Goal: Information Seeking & Learning: Learn about a topic

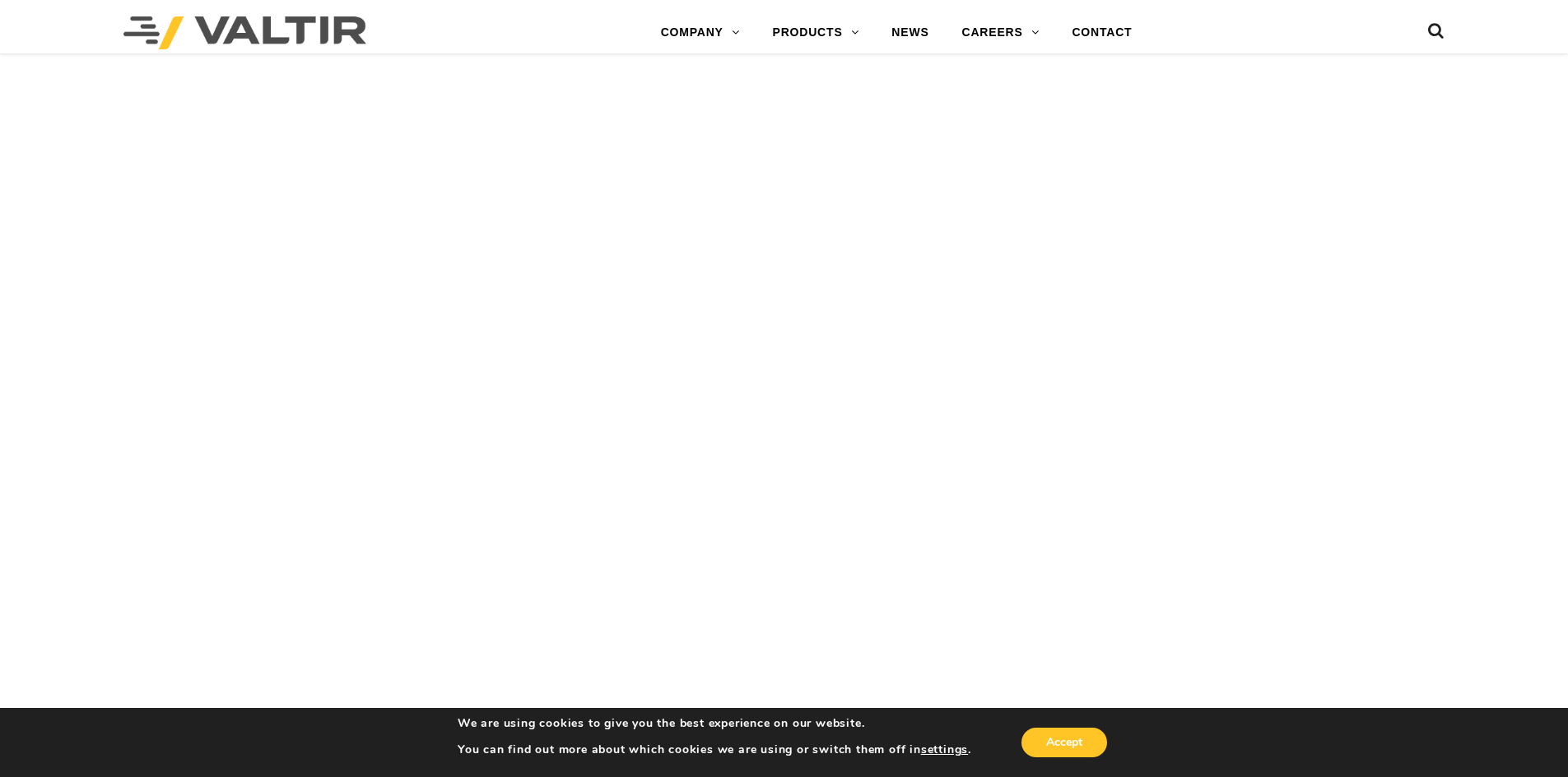
scroll to position [4493, 0]
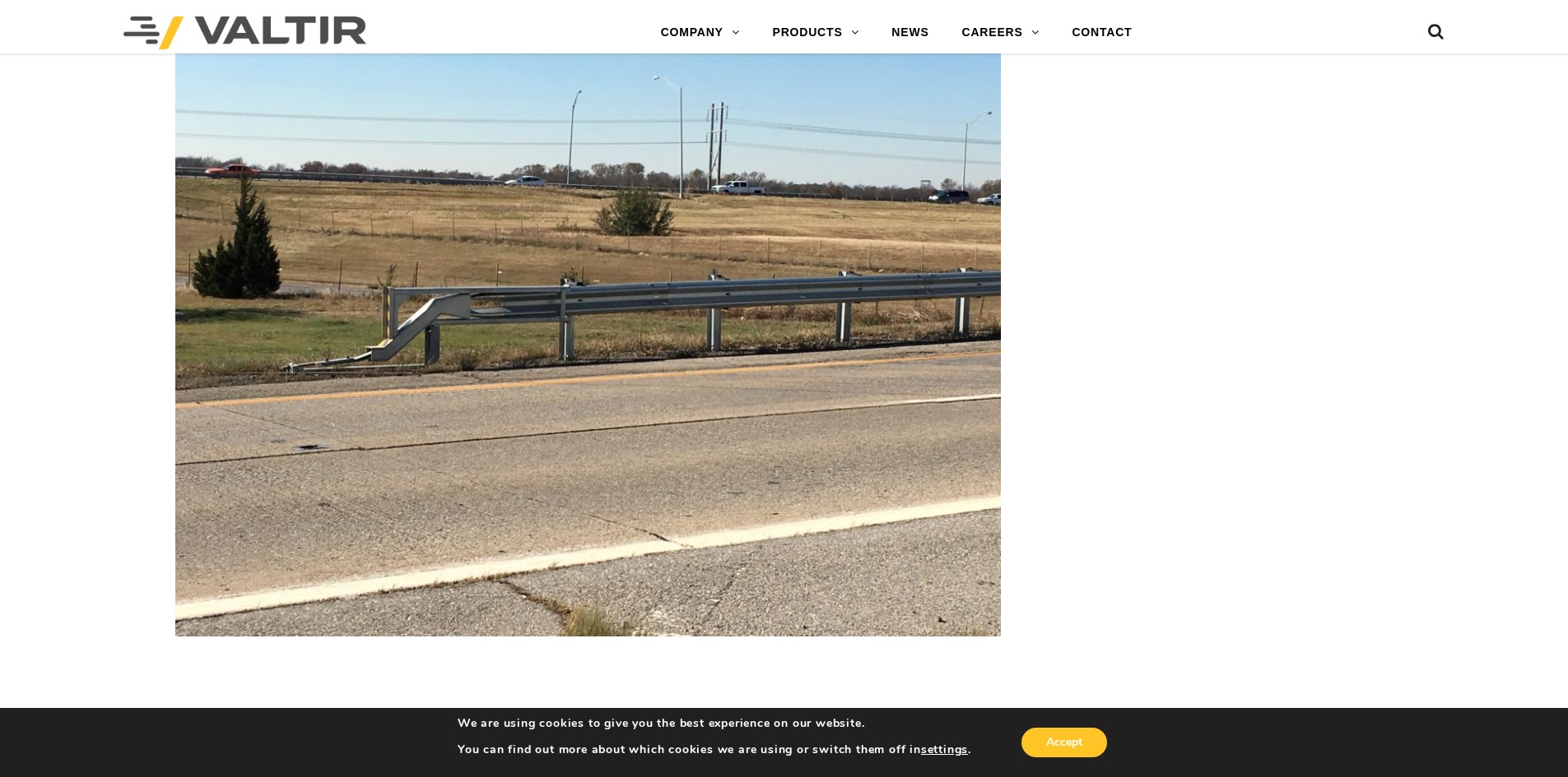
scroll to position [4411, 0]
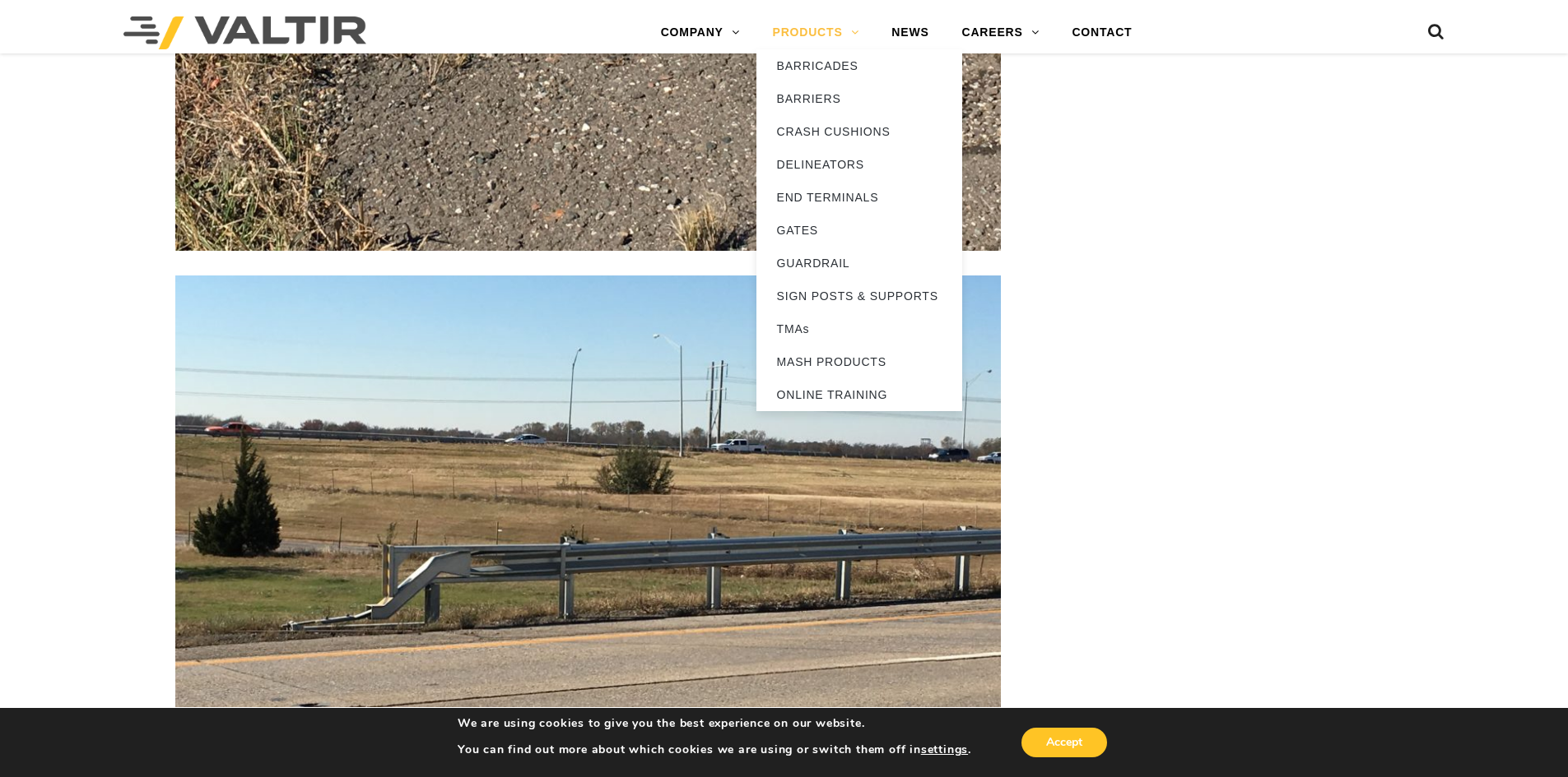
click at [818, 32] on link "PRODUCTS" at bounding box center [816, 33] width 119 height 33
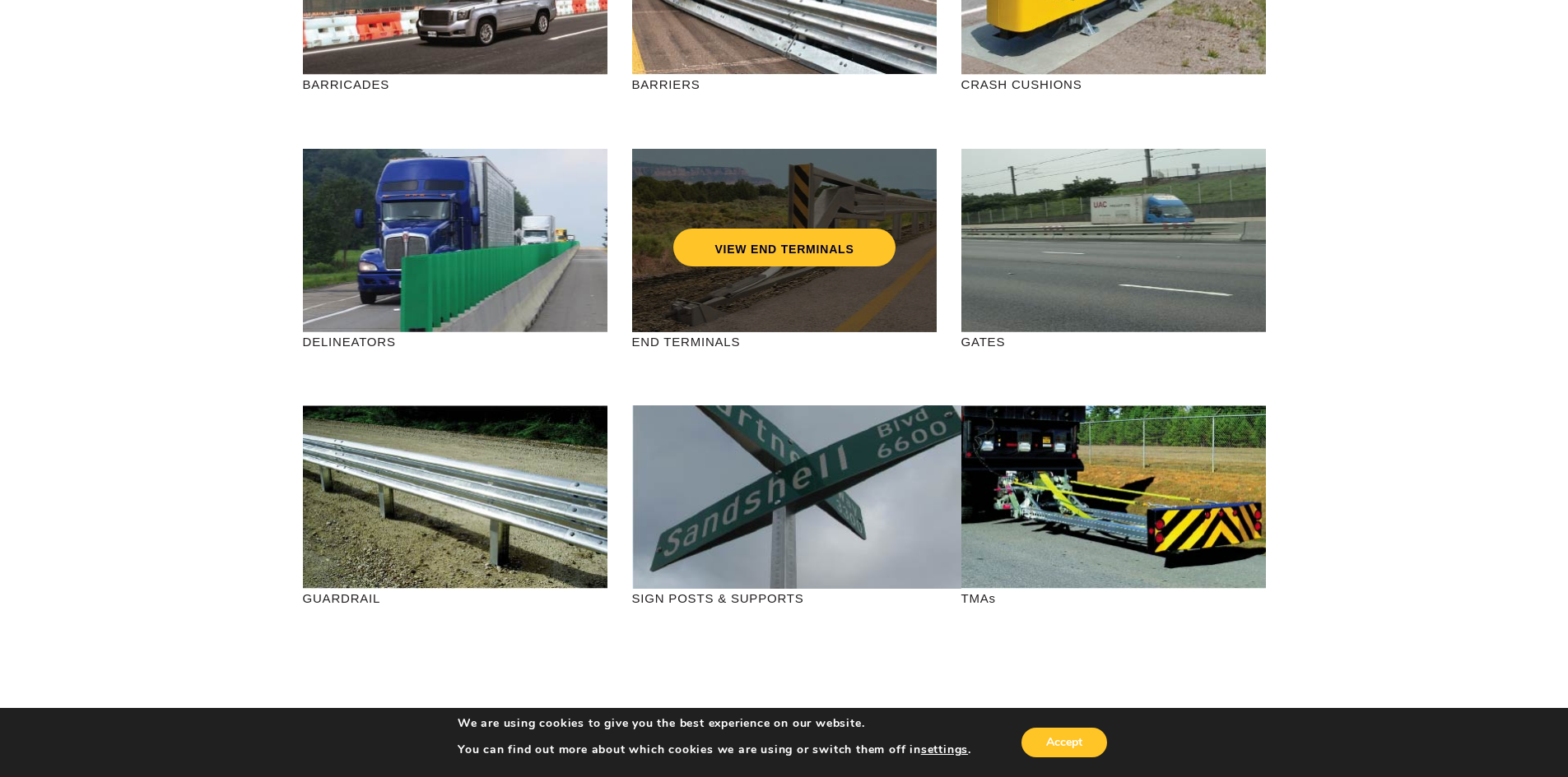
scroll to position [412, 0]
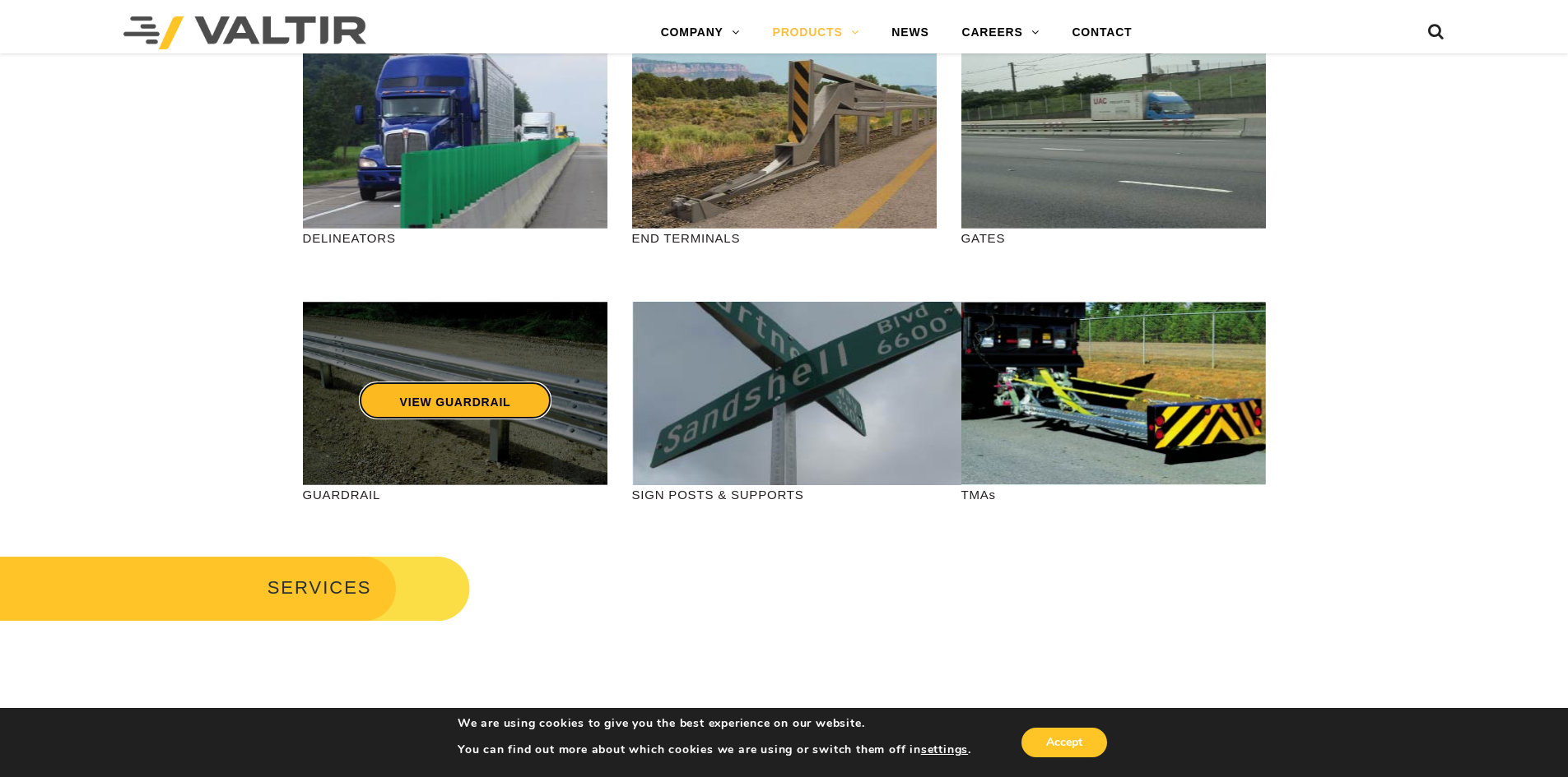
click at [432, 399] on link "VIEW GUARDRAIL" at bounding box center [455, 401] width 194 height 38
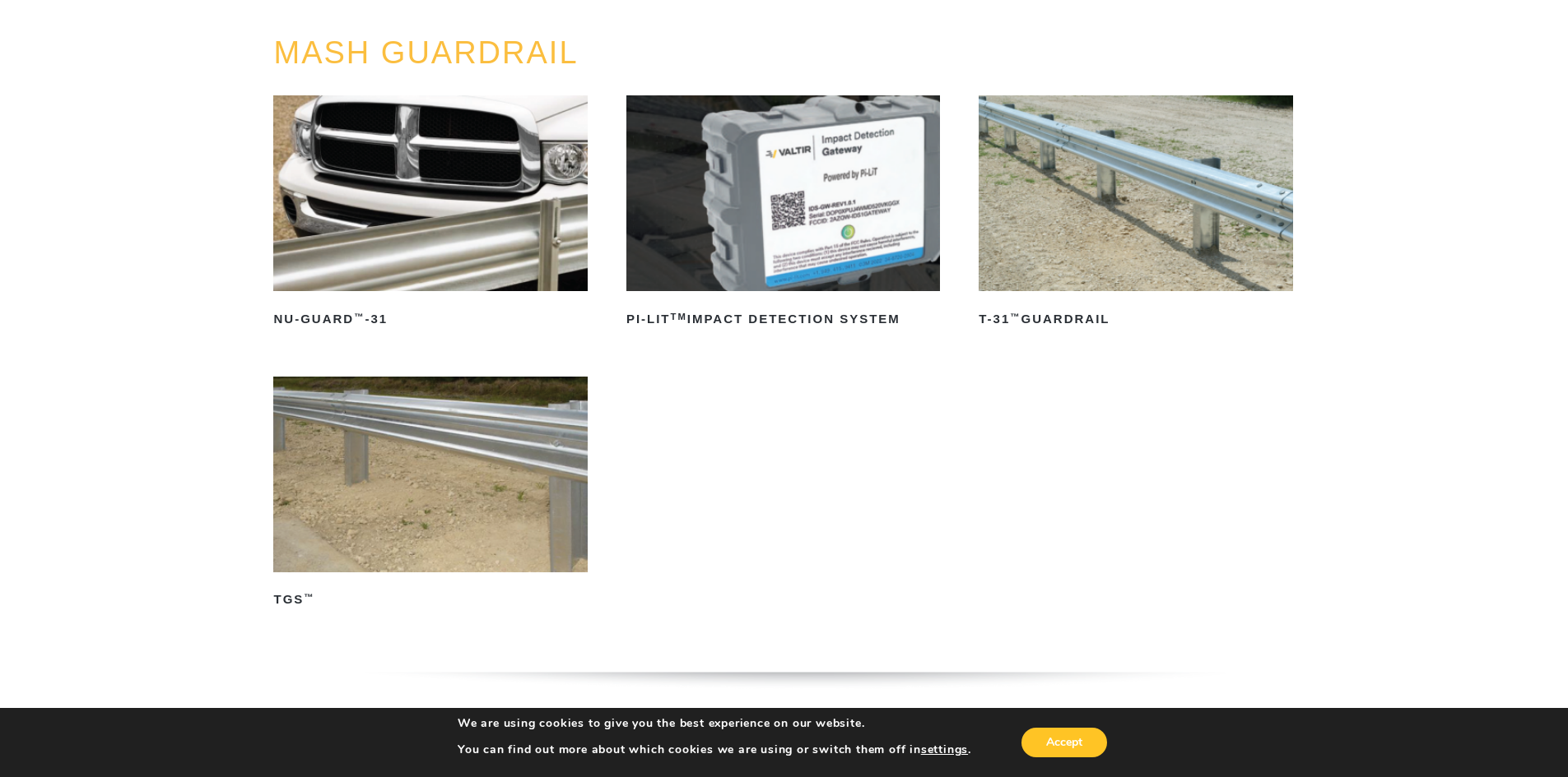
scroll to position [165, 0]
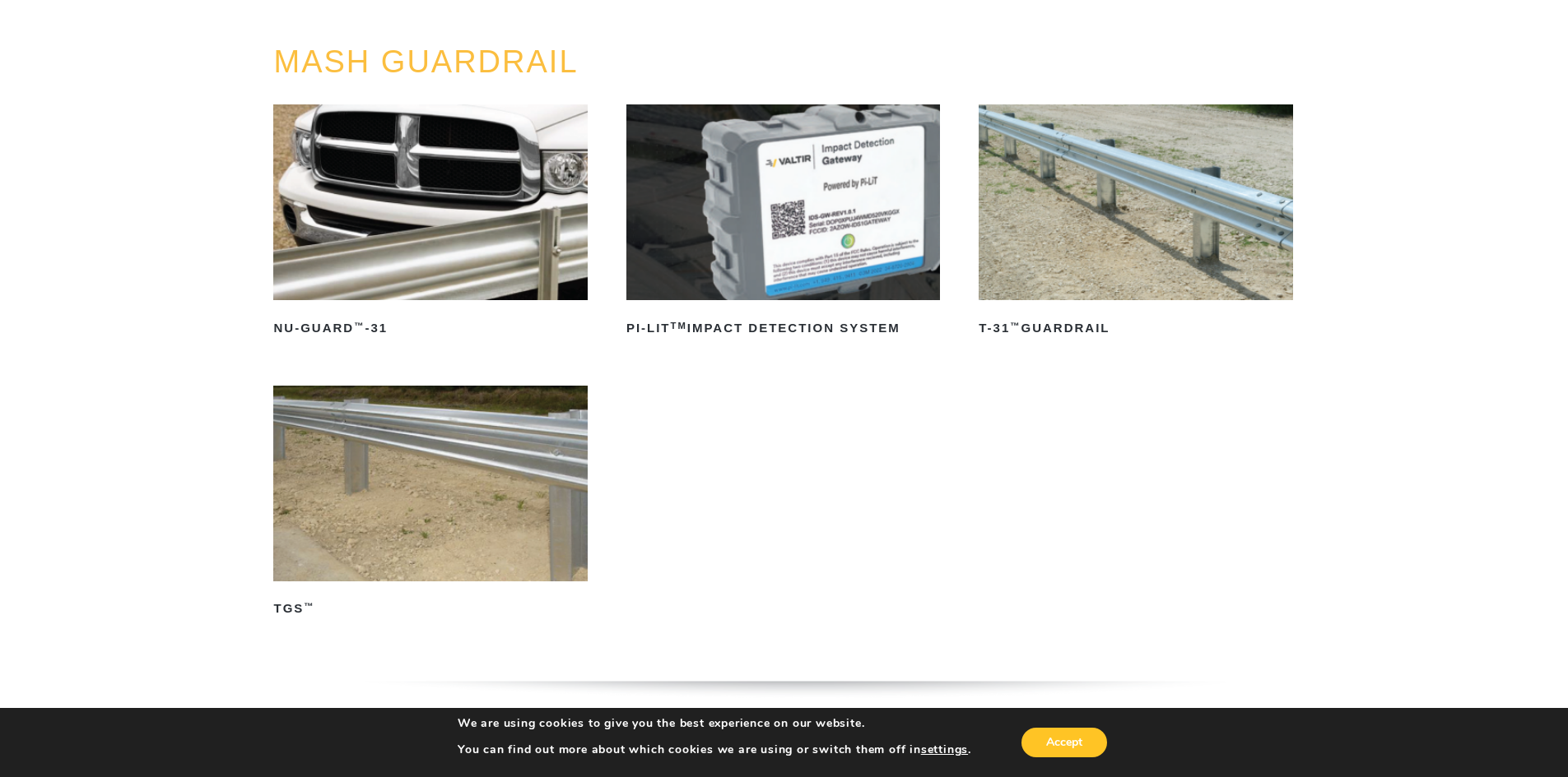
click at [1089, 218] on img at bounding box center [1135, 203] width 314 height 195
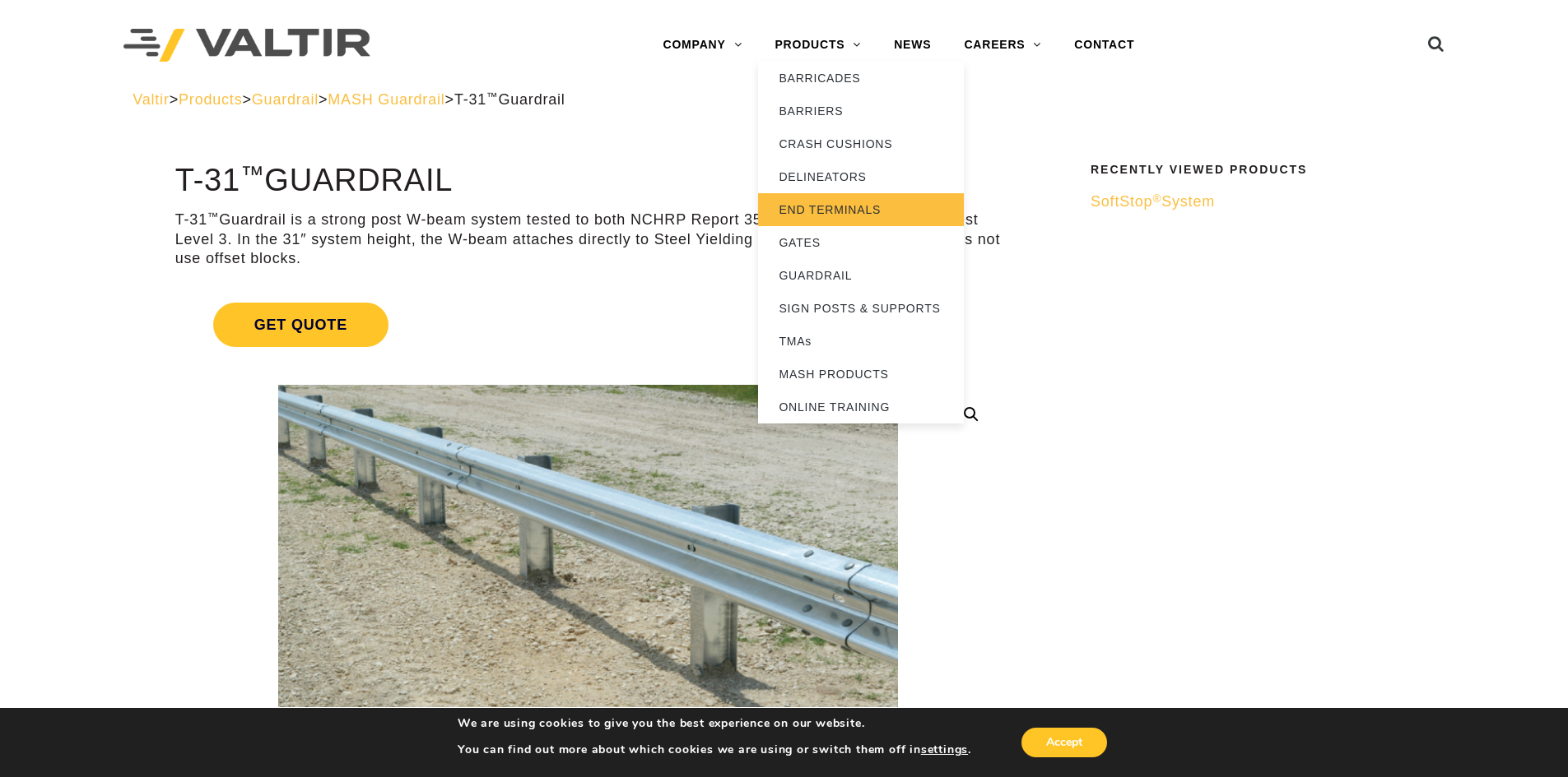
click at [817, 212] on link "END TERMINALS" at bounding box center [860, 210] width 205 height 33
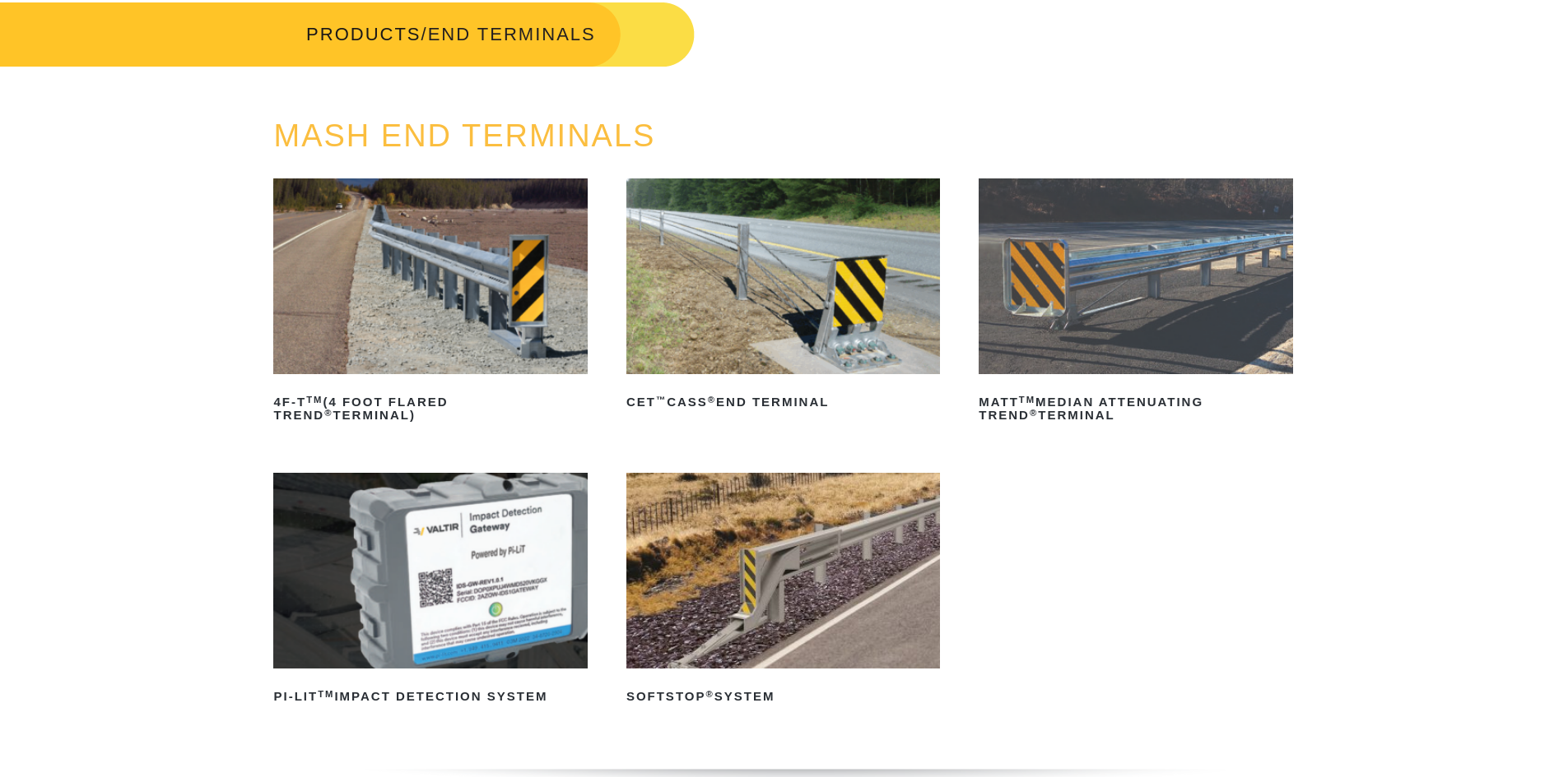
scroll to position [165, 0]
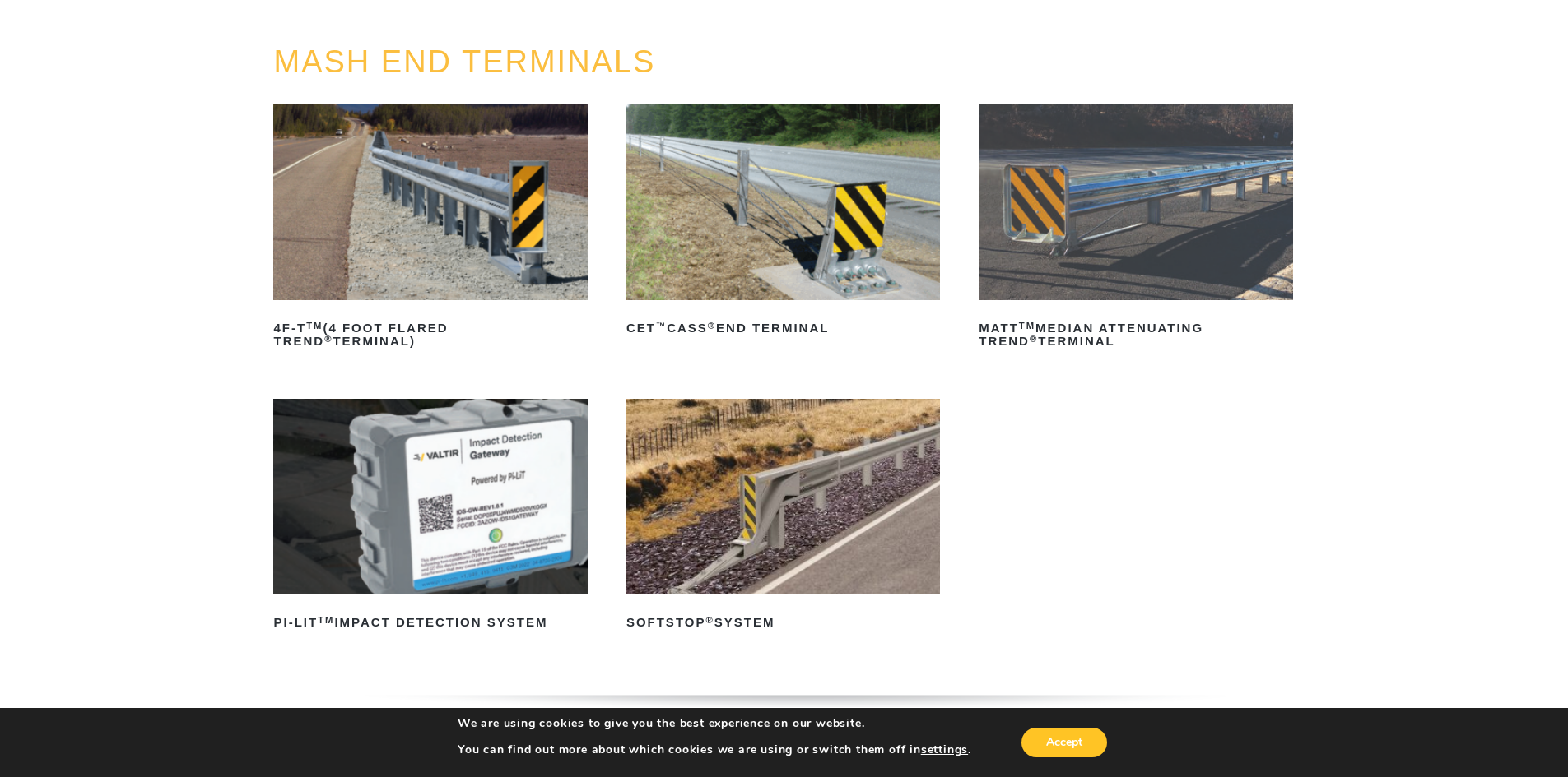
click at [826, 530] on img at bounding box center [783, 497] width 314 height 195
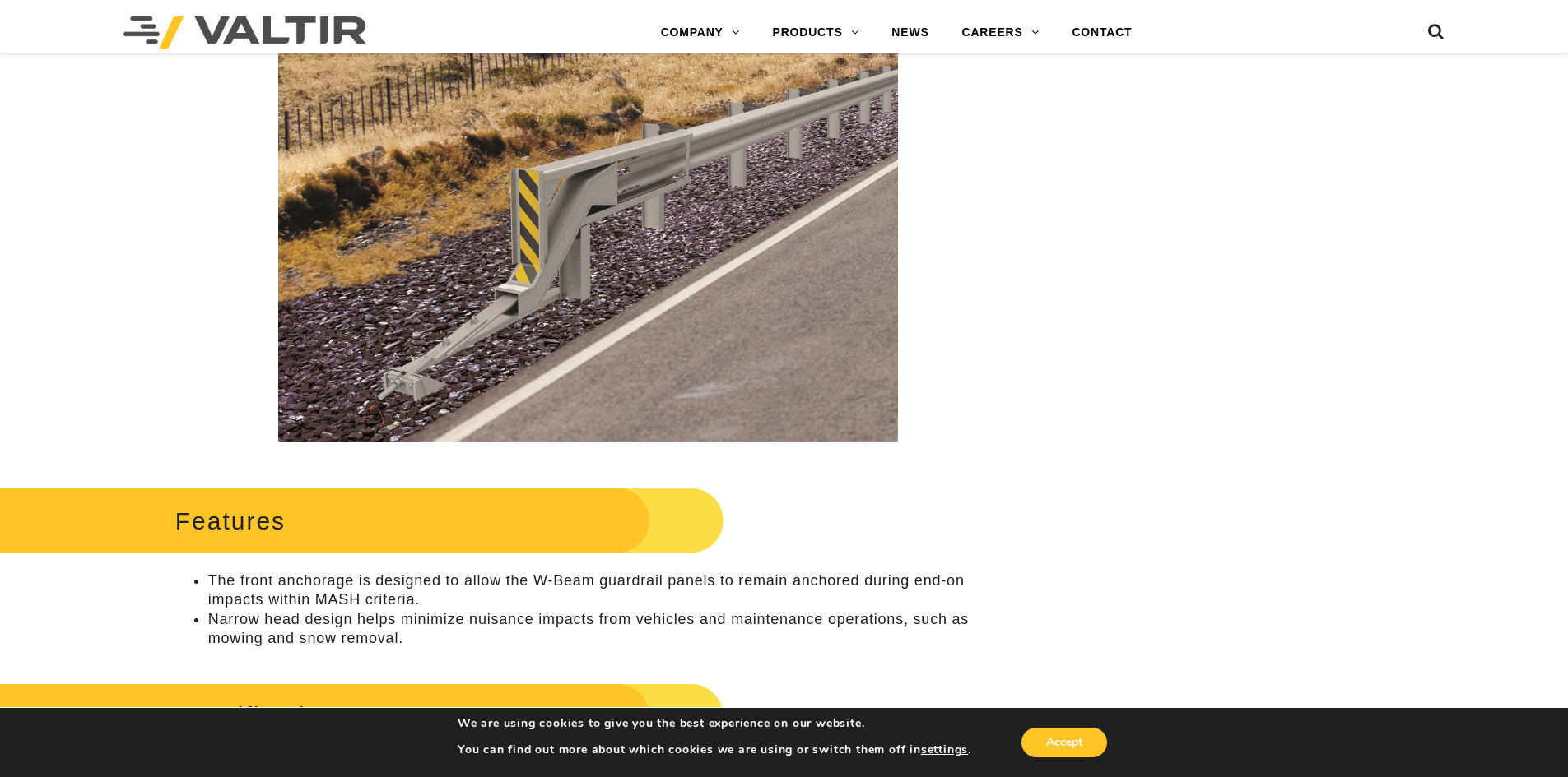
scroll to position [576, 0]
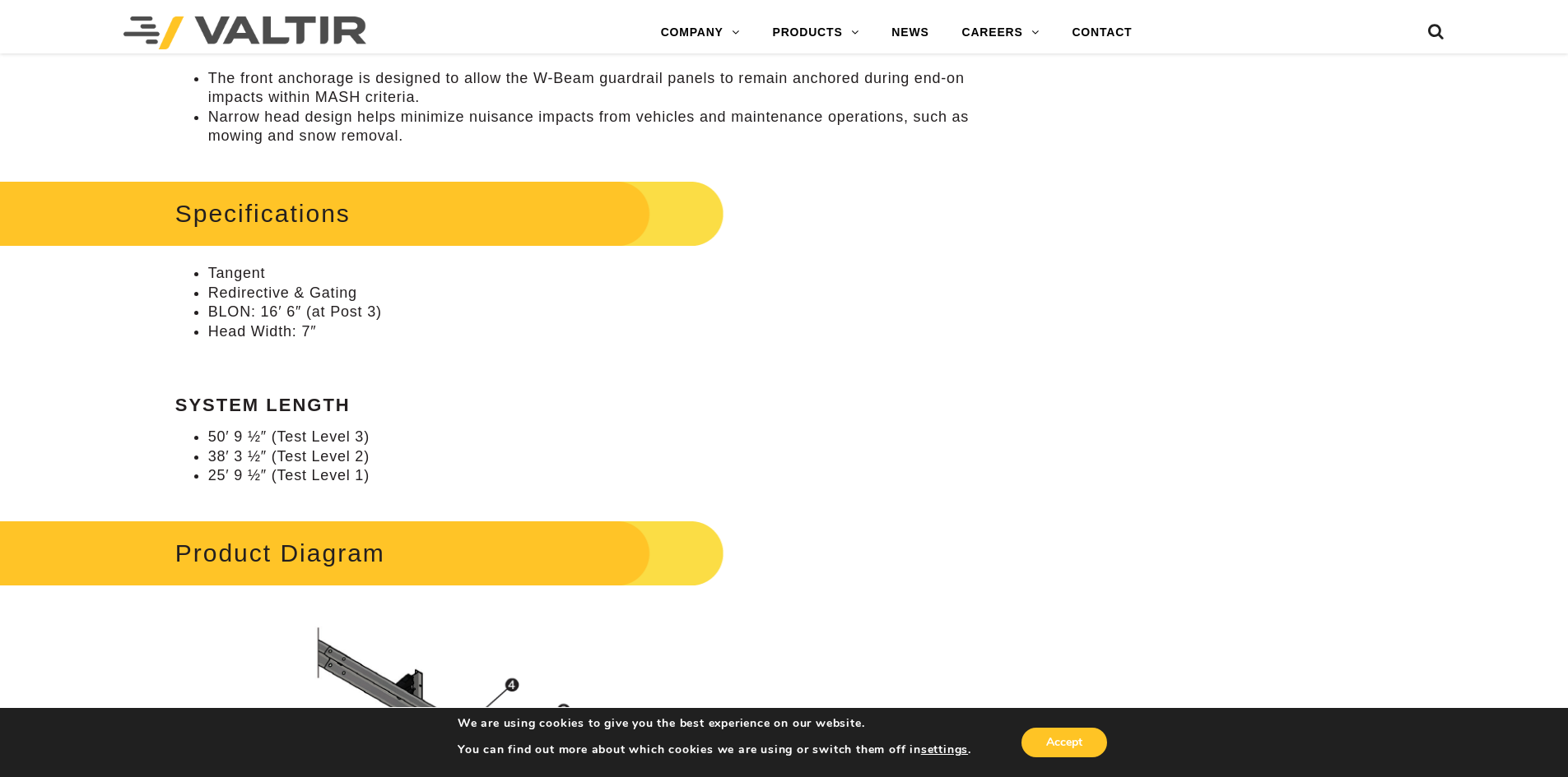
drag, startPoint x: 565, startPoint y: 436, endPoint x: 551, endPoint y: 425, distance: 17.8
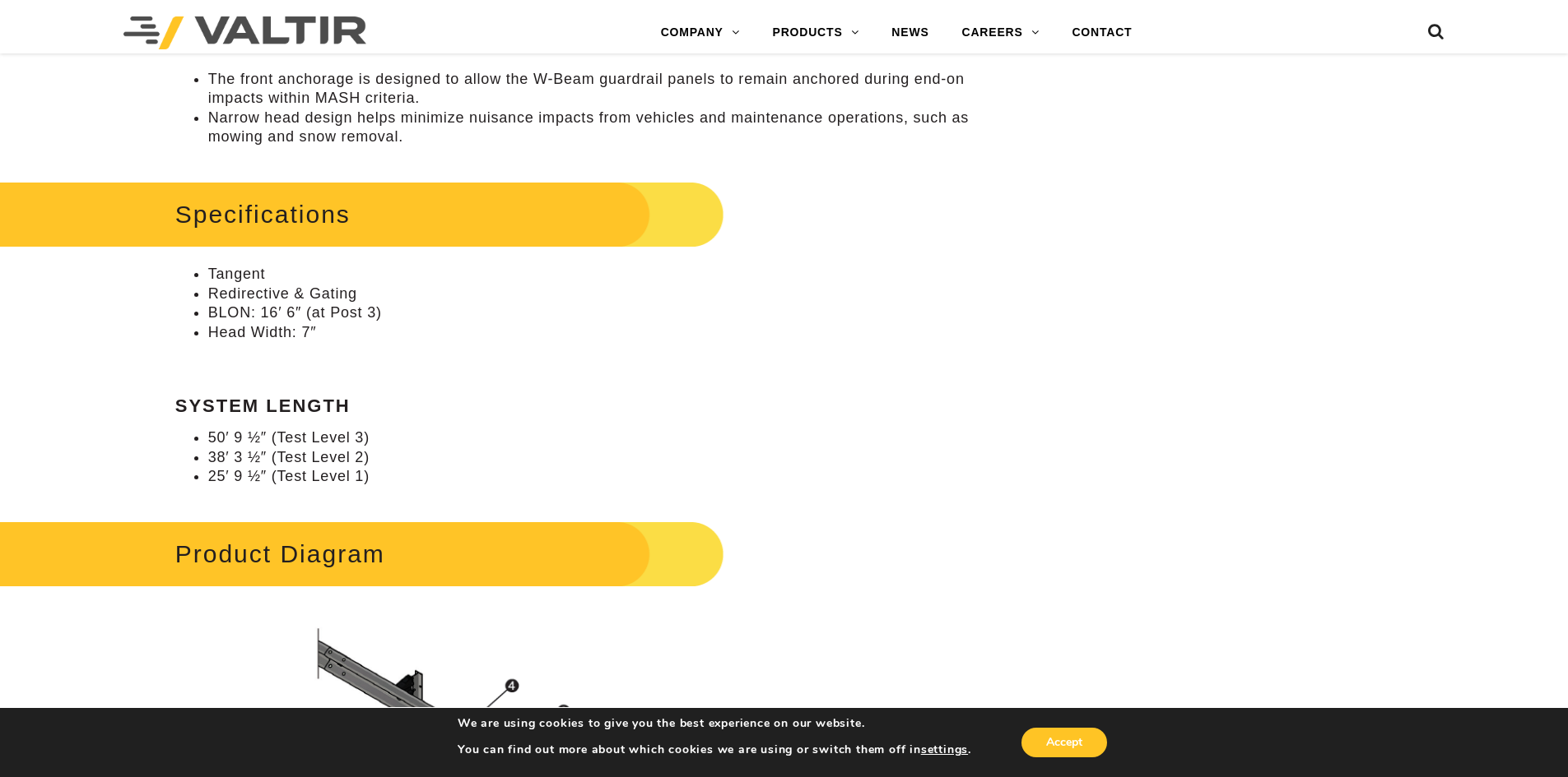
click at [551, 425] on div "Specifications Tangent Redirective & Gating BLON: 16′ 6″ (at Post 3) Head Width…" at bounding box center [588, 331] width 825 height 310
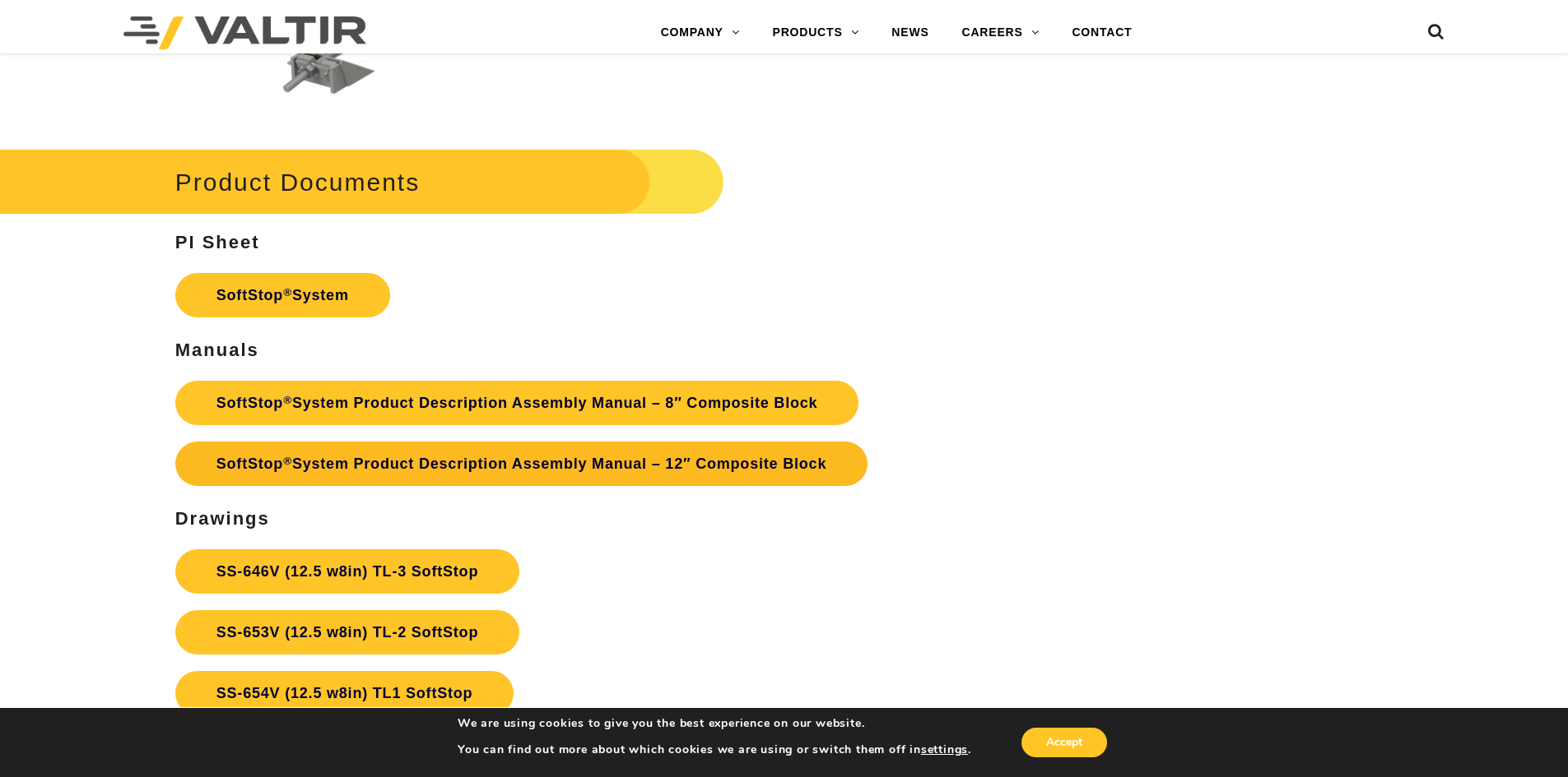
scroll to position [5757, 0]
